Goal: Task Accomplishment & Management: Manage account settings

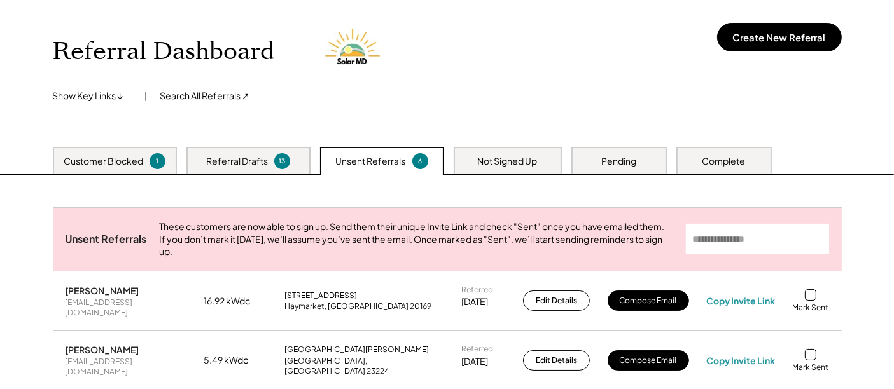
scroll to position [141, 0]
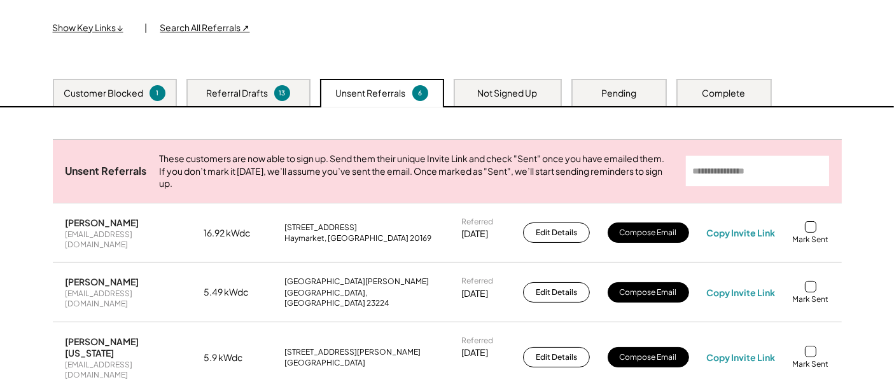
click at [606, 88] on div "Pending" at bounding box center [618, 93] width 35 height 13
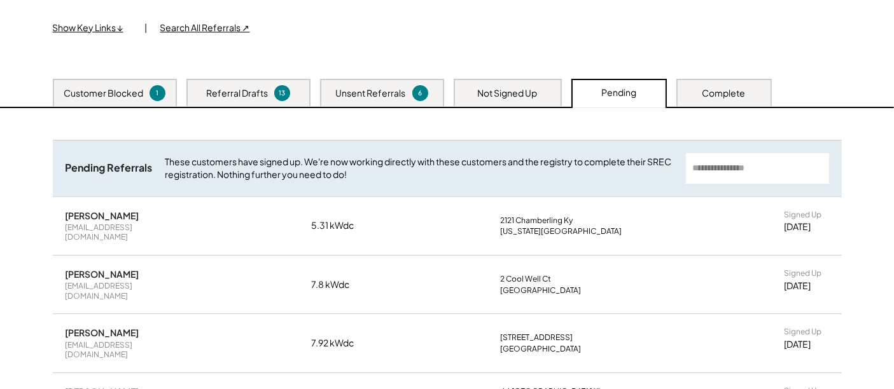
click at [727, 106] on div "Customer Blocked 1 Referral Drafts 13 Unsent Referrals 6 Not Signed Up Pending …" at bounding box center [447, 93] width 894 height 29
click at [725, 97] on div "Complete" at bounding box center [724, 93] width 43 height 13
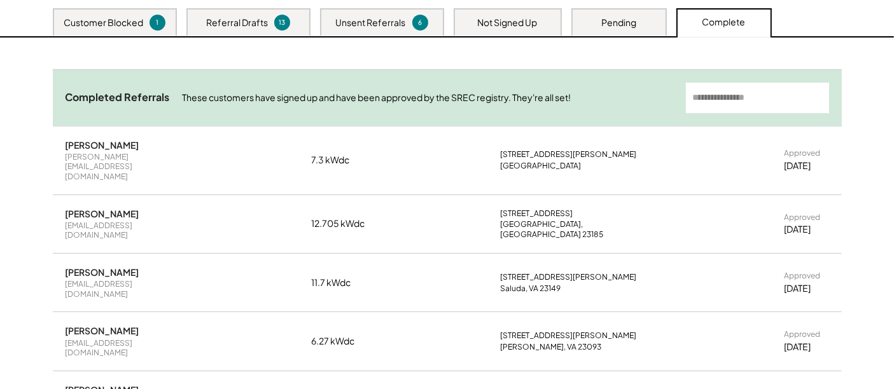
scroll to position [283, 0]
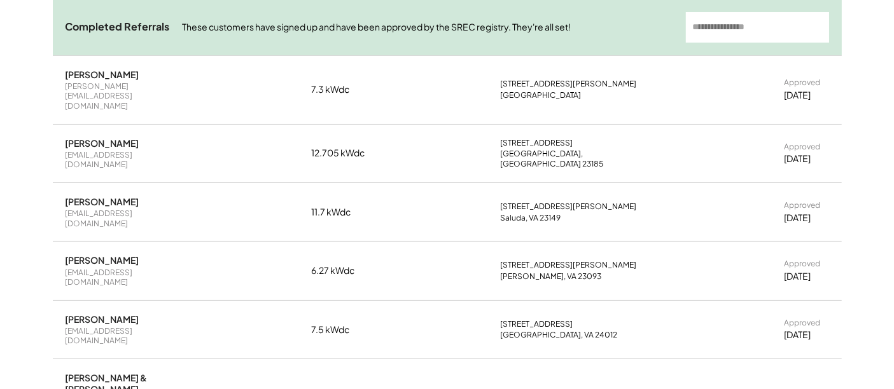
copy div "juli.j.heath@gmail.com"
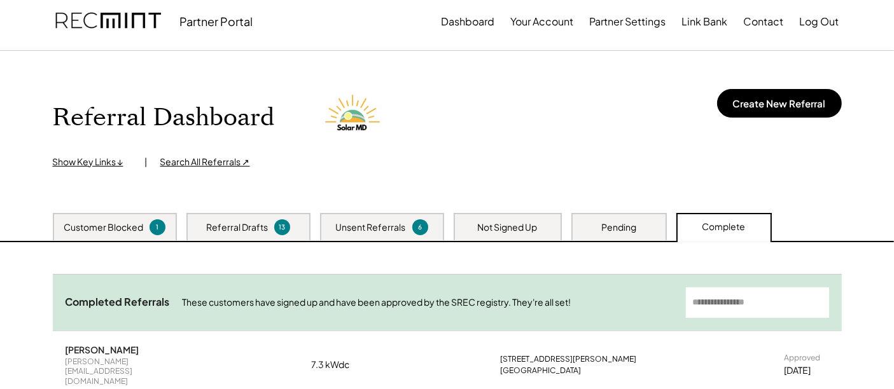
scroll to position [0, 0]
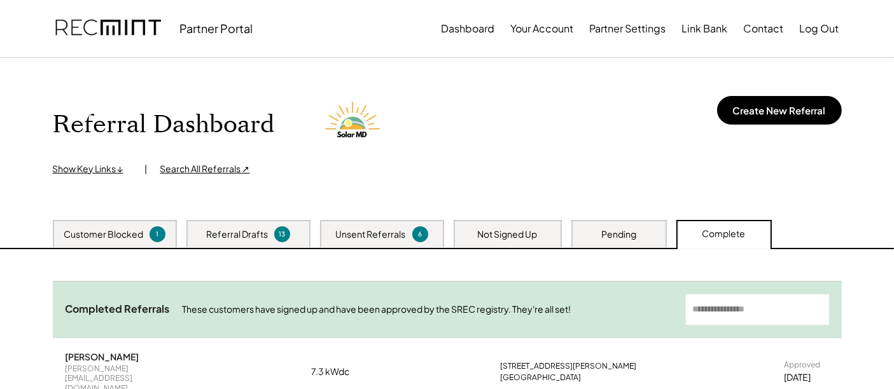
click at [582, 225] on div "Pending" at bounding box center [618, 233] width 95 height 27
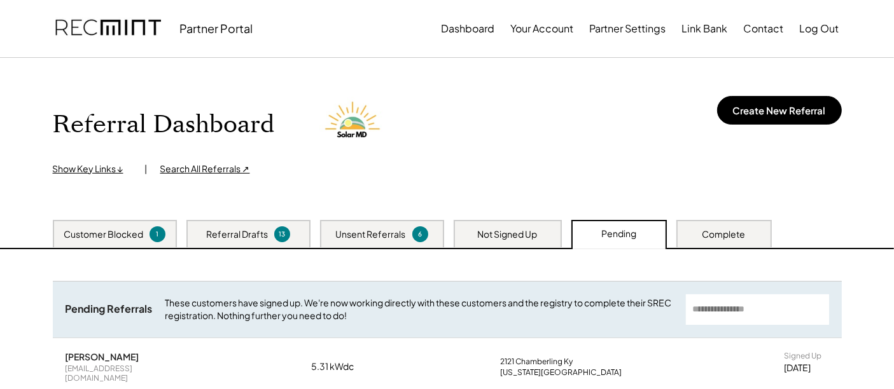
click at [87, 237] on div "Customer Blocked" at bounding box center [104, 234] width 80 height 13
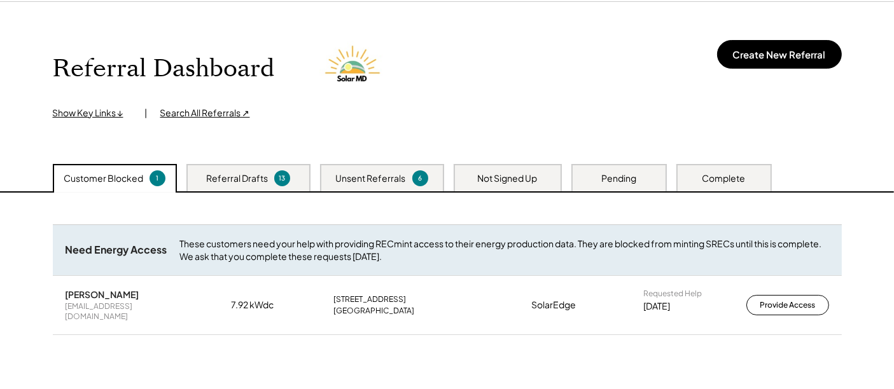
scroll to position [141, 0]
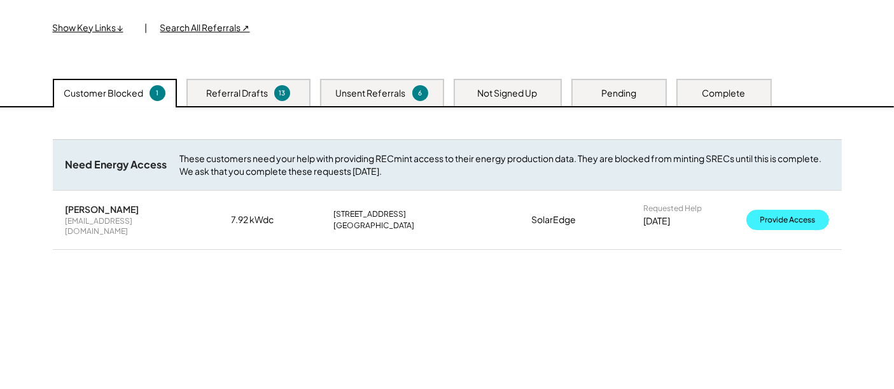
click at [731, 213] on button "Provide Access" at bounding box center [787, 220] width 83 height 20
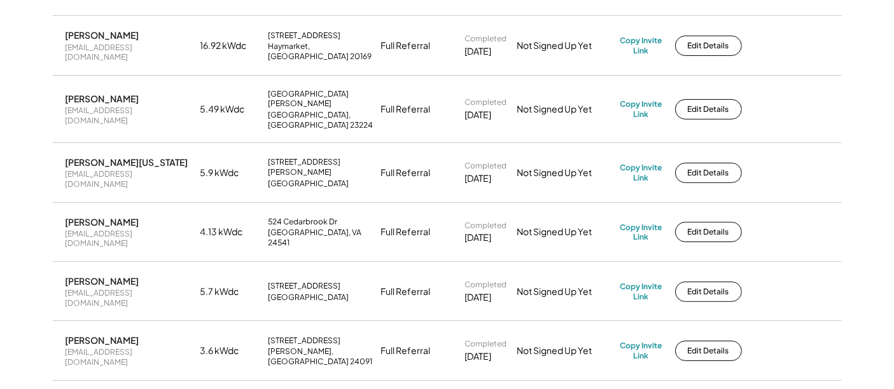
scroll to position [71, 0]
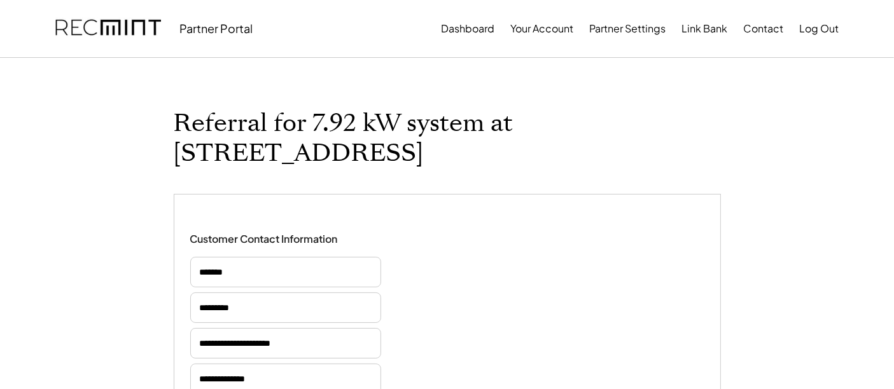
select select "*********"
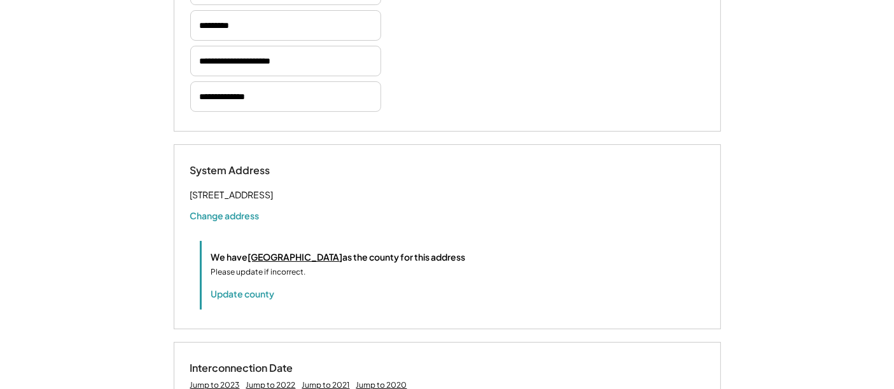
select select "**********"
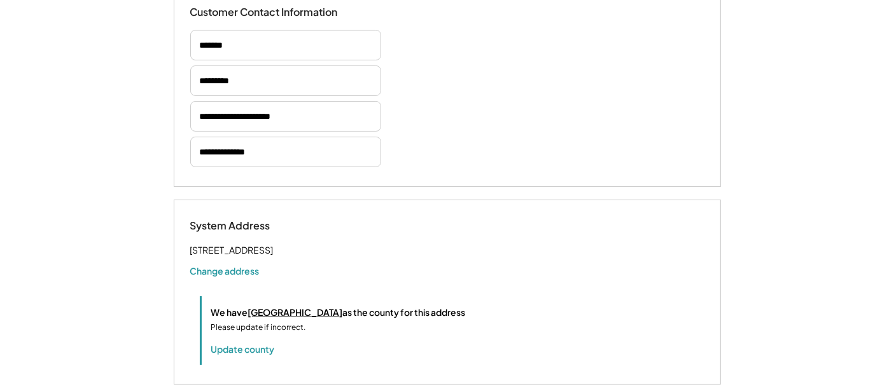
scroll to position [71, 0]
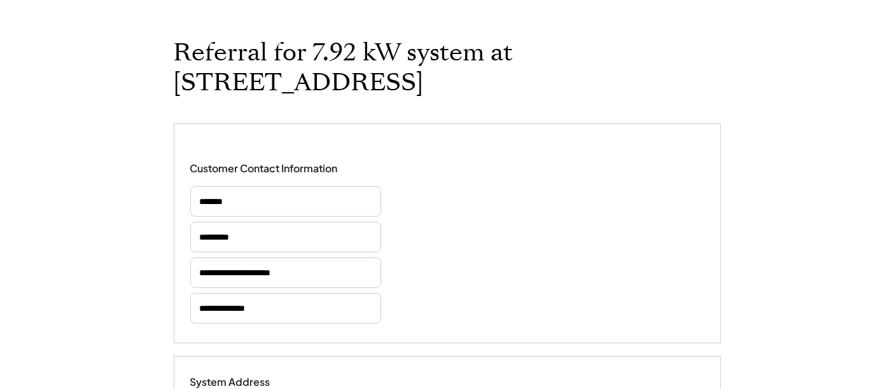
drag, startPoint x: 36, startPoint y: 2, endPoint x: 281, endPoint y: 13, distance: 245.3
drag, startPoint x: 207, startPoint y: 0, endPoint x: 220, endPoint y: 10, distance: 16.4
